Goal: Find specific page/section: Locate item on page

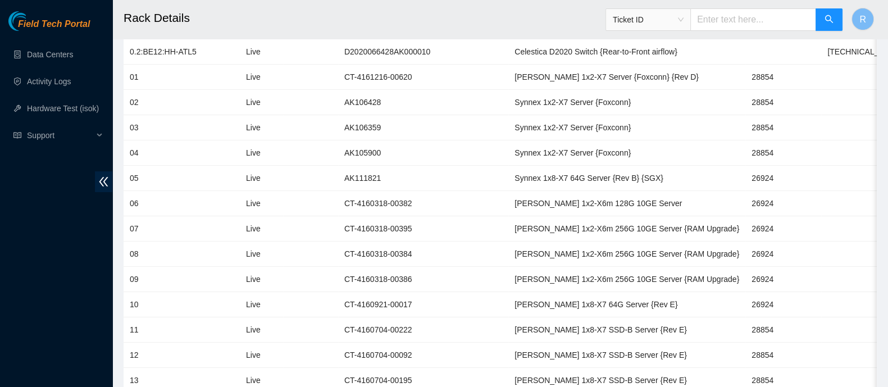
scroll to position [203, 0]
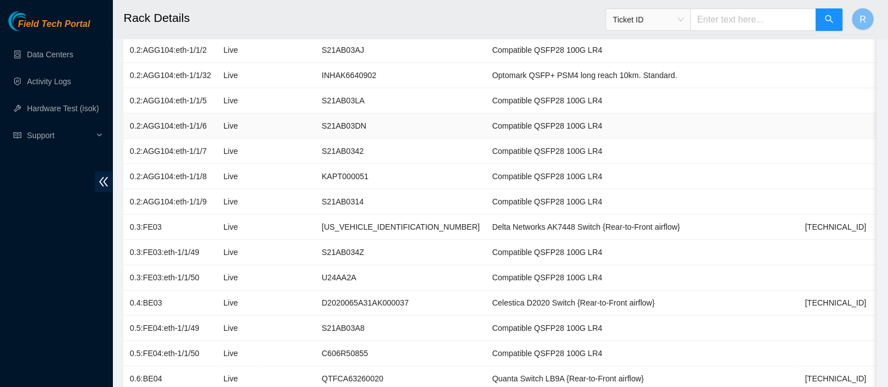
scroll to position [330, 0]
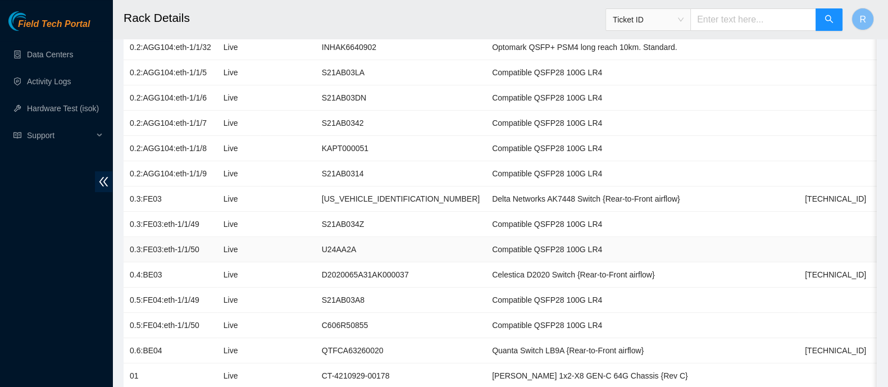
click at [369, 258] on td "U24AA2A" at bounding box center [401, 249] width 170 height 25
click at [372, 269] on td "D2020065A31AK000037" at bounding box center [401, 274] width 170 height 25
copy td "D2020065A31AK000037"
drag, startPoint x: 164, startPoint y: 268, endPoint x: 130, endPoint y: 268, distance: 34.8
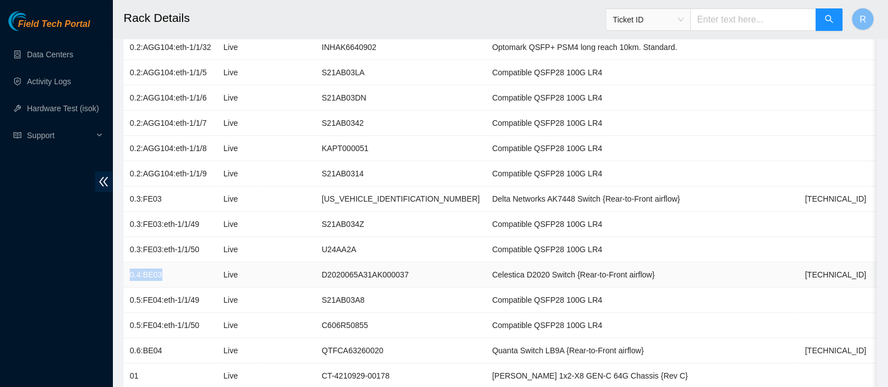
click at [130, 268] on td "0.4:BE03" at bounding box center [171, 274] width 94 height 25
copy td "0.4:BE03"
click at [332, 273] on td "D2020065A31AK000037" at bounding box center [401, 274] width 170 height 25
copy td "D2020065A31AK000037"
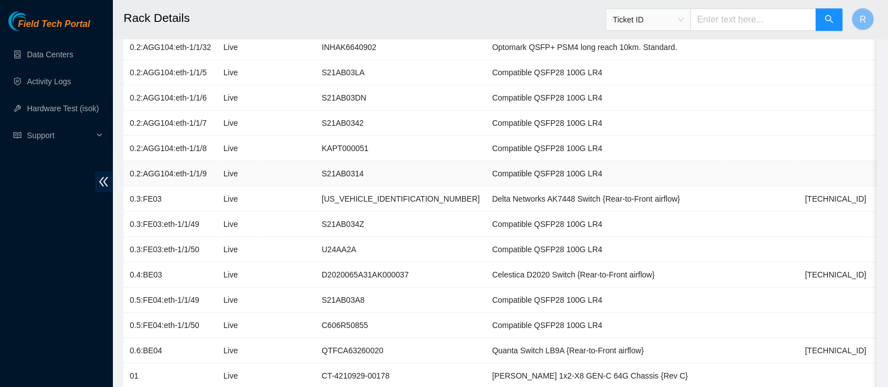
click at [316, 177] on td "S21AB0314" at bounding box center [401, 173] width 170 height 25
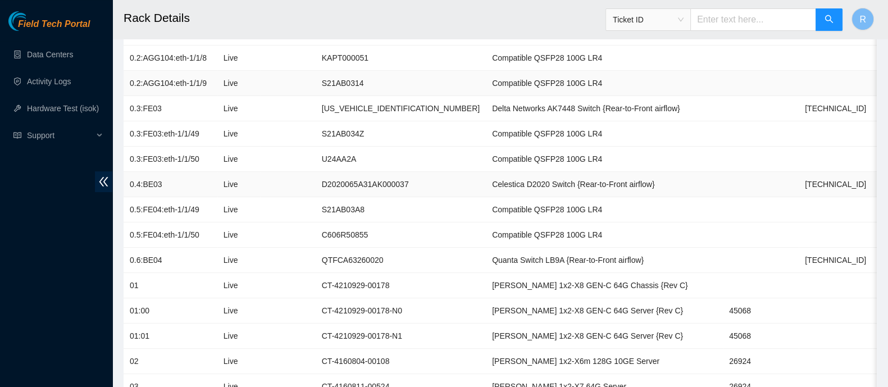
scroll to position [421, 0]
click at [297, 106] on td at bounding box center [287, 107] width 55 height 25
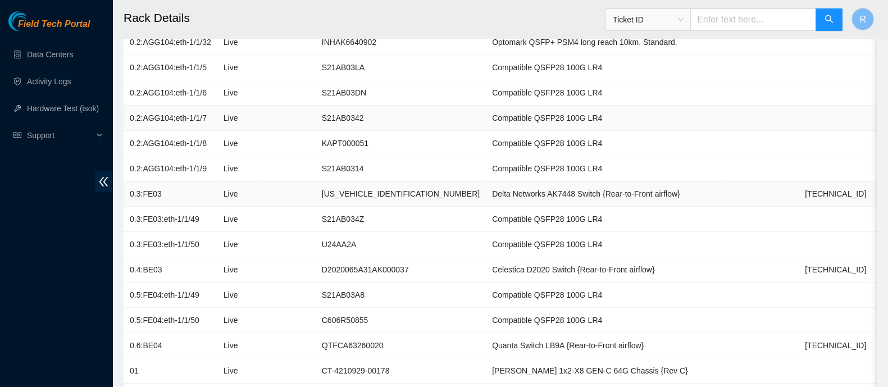
scroll to position [363, 0]
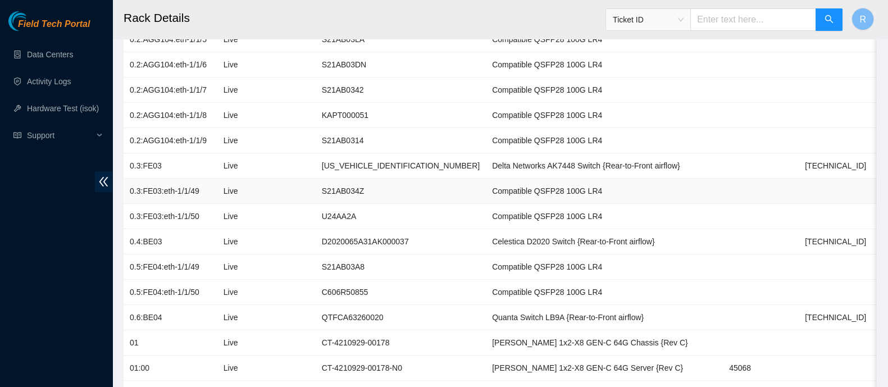
click at [395, 200] on td "S21AB034Z" at bounding box center [401, 191] width 170 height 25
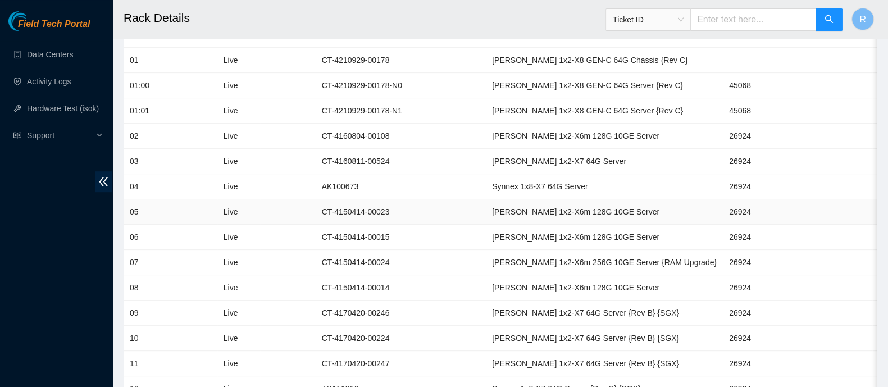
scroll to position [618, 0]
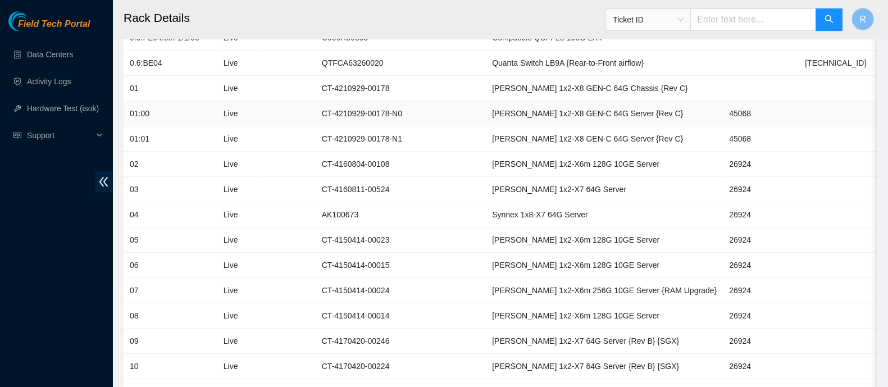
copy td "104.125.80.49"
